Goal: Information Seeking & Learning: Learn about a topic

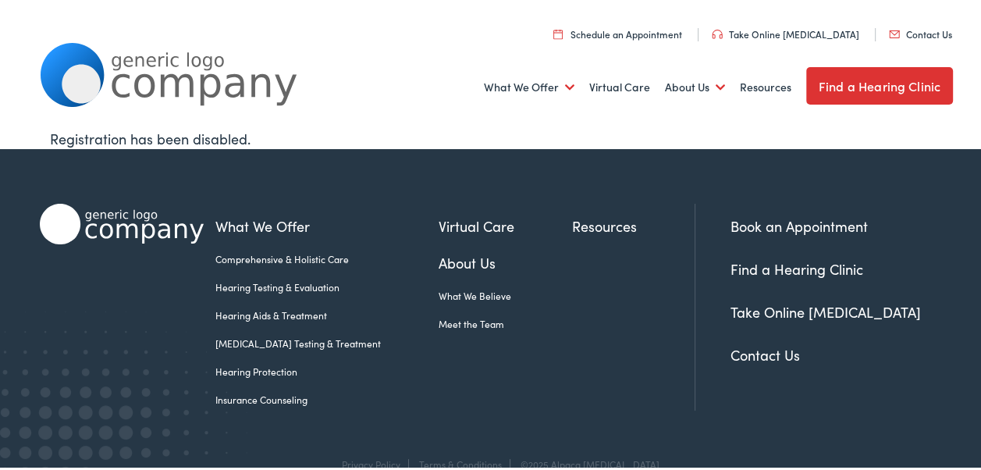
click at [746, 27] on link "Take Online [MEDICAL_DATA]" at bounding box center [785, 30] width 147 height 13
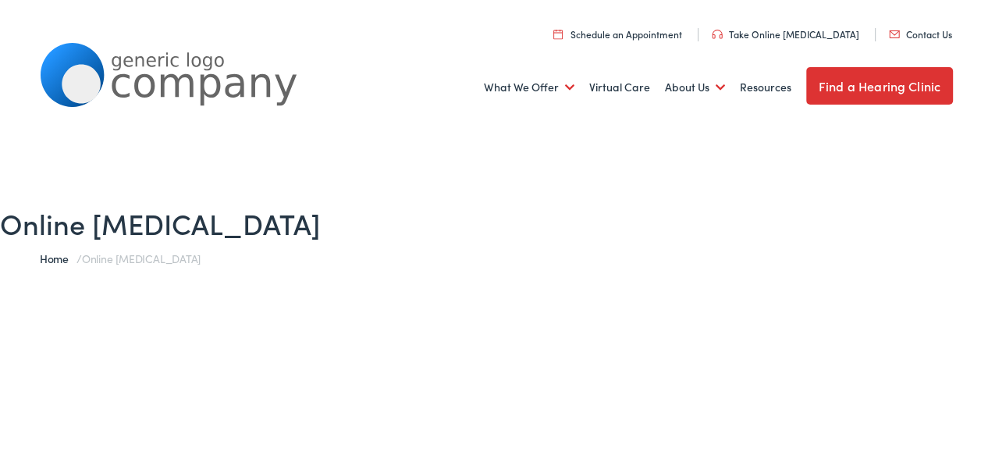
click at [783, 28] on link "Take Online [MEDICAL_DATA]" at bounding box center [785, 30] width 147 height 13
click at [158, 215] on h1 "Online [MEDICAL_DATA]" at bounding box center [496, 220] width 993 height 34
click at [93, 251] on span "Online [MEDICAL_DATA]" at bounding box center [141, 255] width 119 height 16
click at [52, 258] on link "Home" at bounding box center [58, 255] width 37 height 16
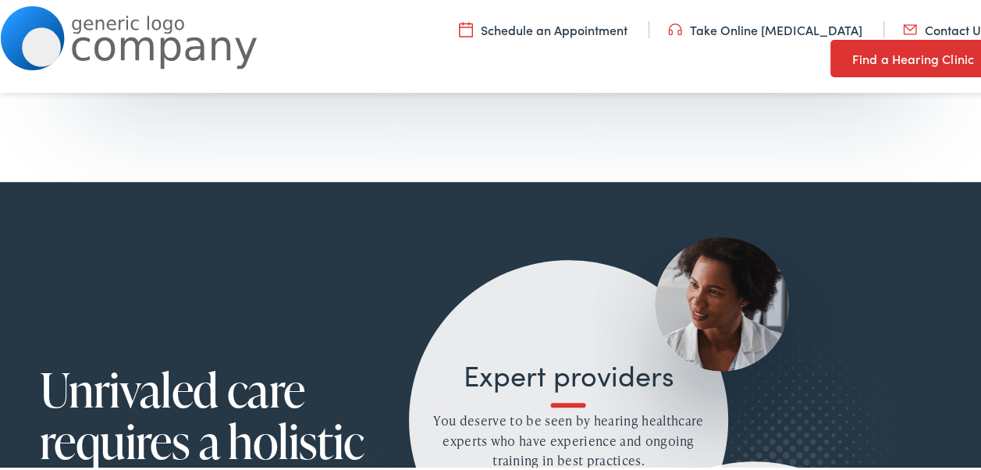
scroll to position [1014, 0]
